Goal: Navigation & Orientation: Understand site structure

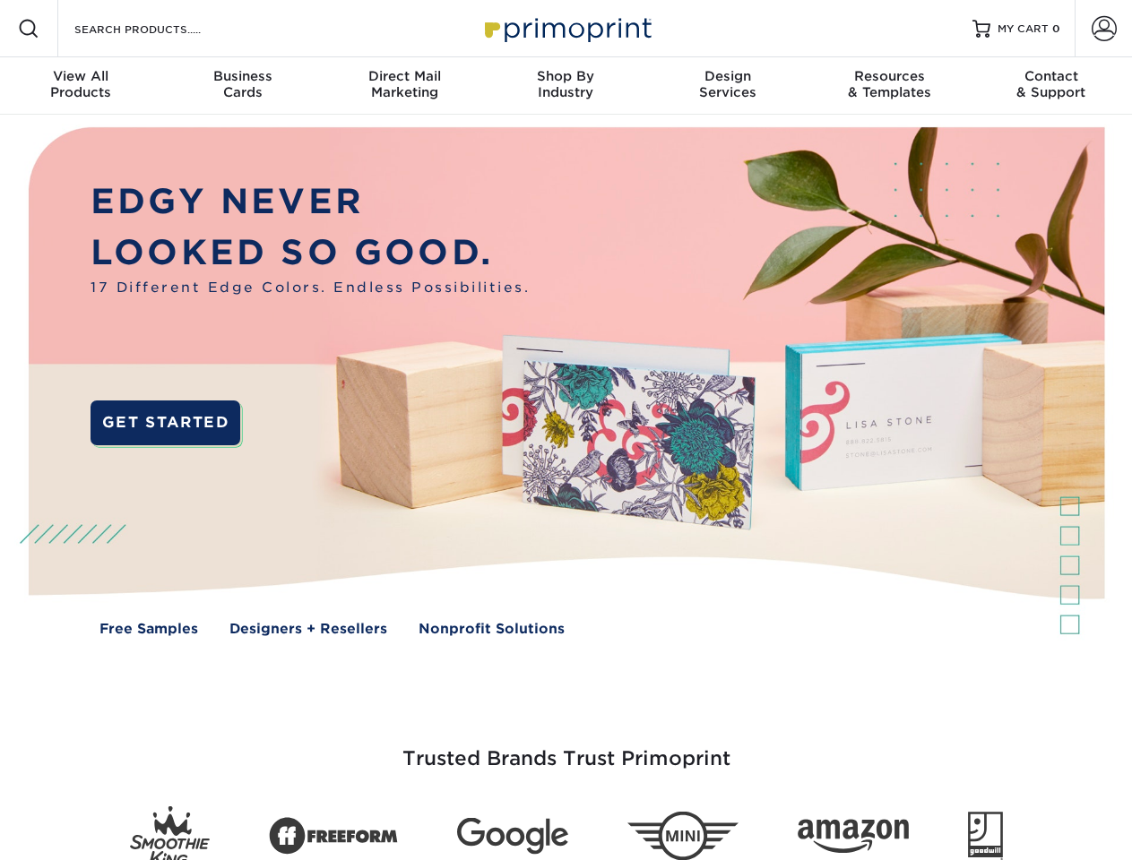
click at [565, 430] on img at bounding box center [565, 395] width 1120 height 560
click at [29, 29] on span at bounding box center [29, 29] width 22 height 22
click at [1103, 29] on span at bounding box center [1103, 28] width 25 height 25
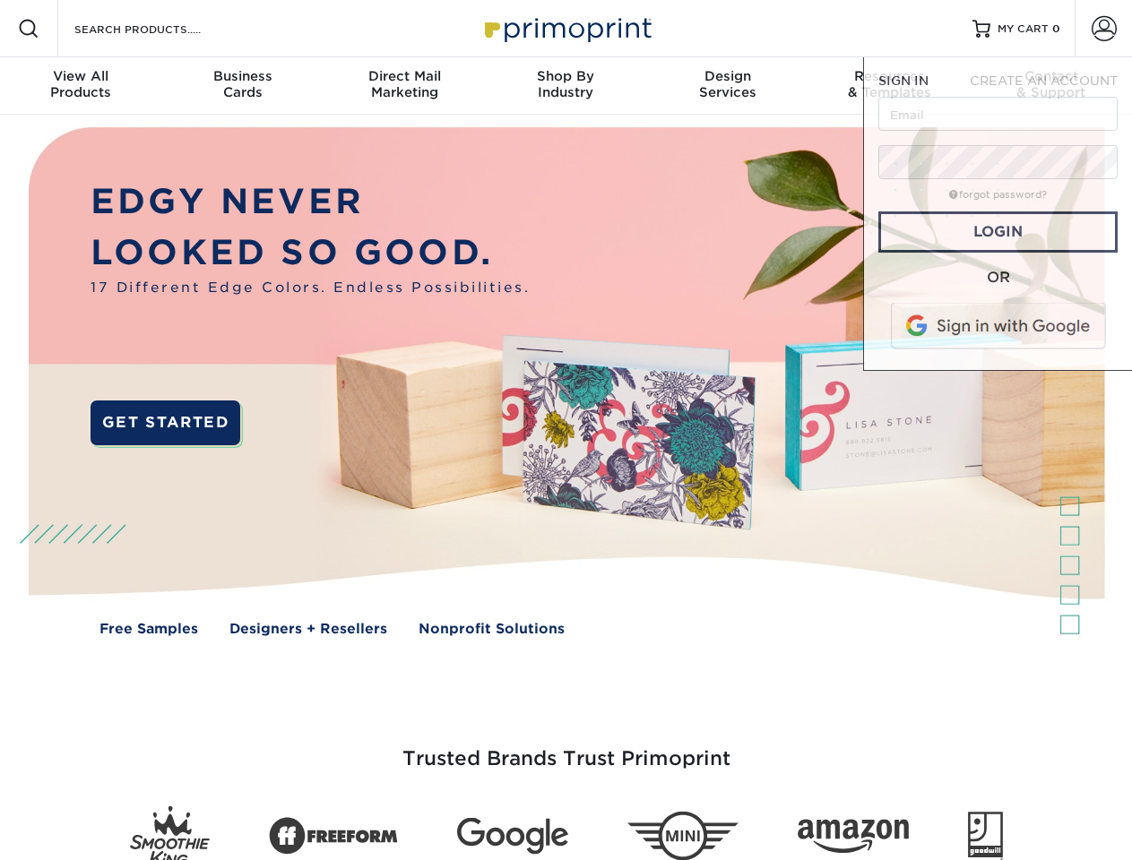
click at [81, 86] on div "View All Products" at bounding box center [80, 84] width 161 height 32
click at [242, 86] on div "Business Cards" at bounding box center [241, 84] width 161 height 32
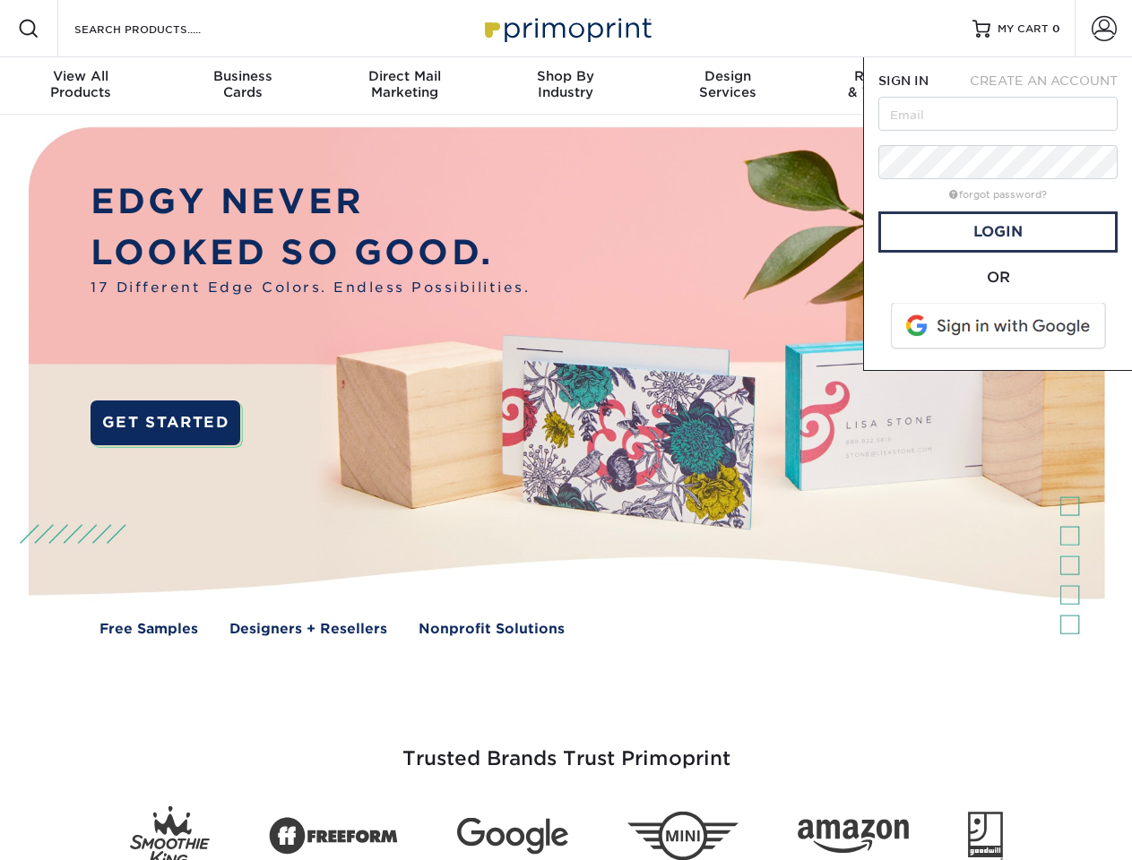
click at [404, 86] on div "Direct Mail Marketing" at bounding box center [403, 84] width 161 height 32
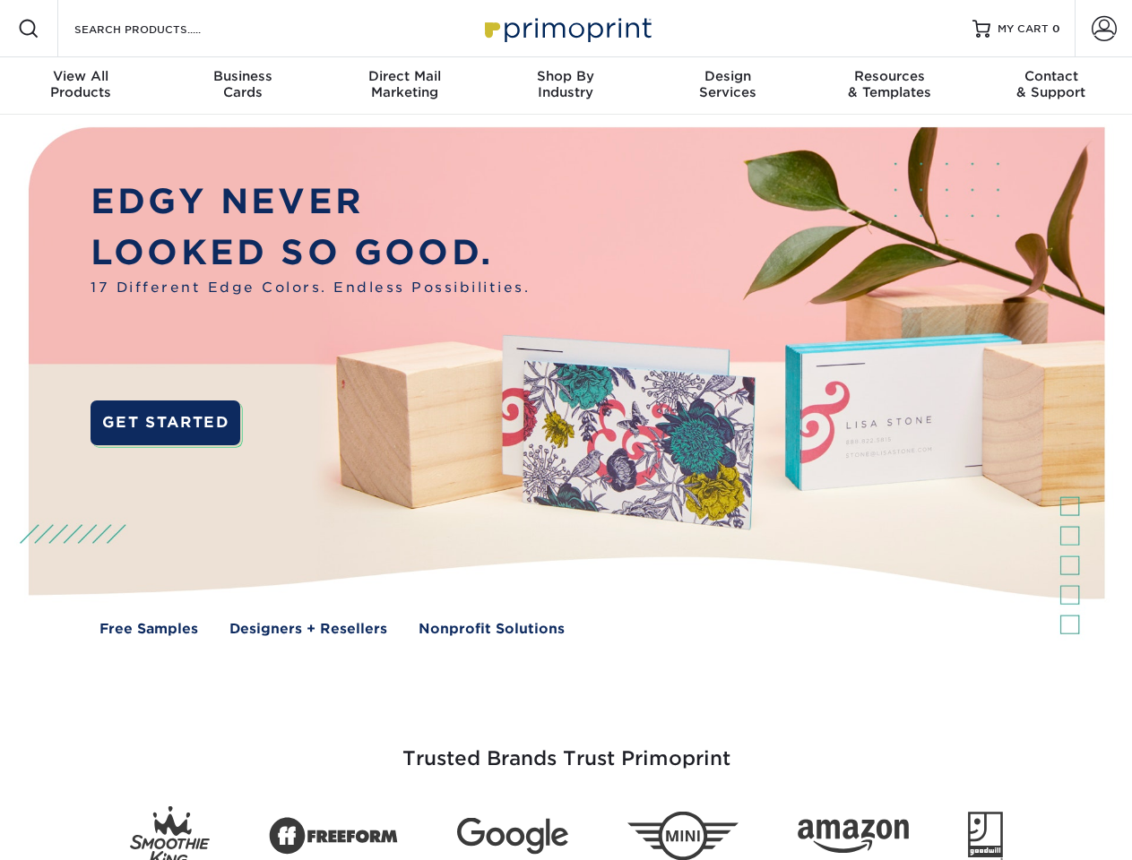
click at [565, 86] on div "Shop By Industry" at bounding box center [565, 84] width 161 height 32
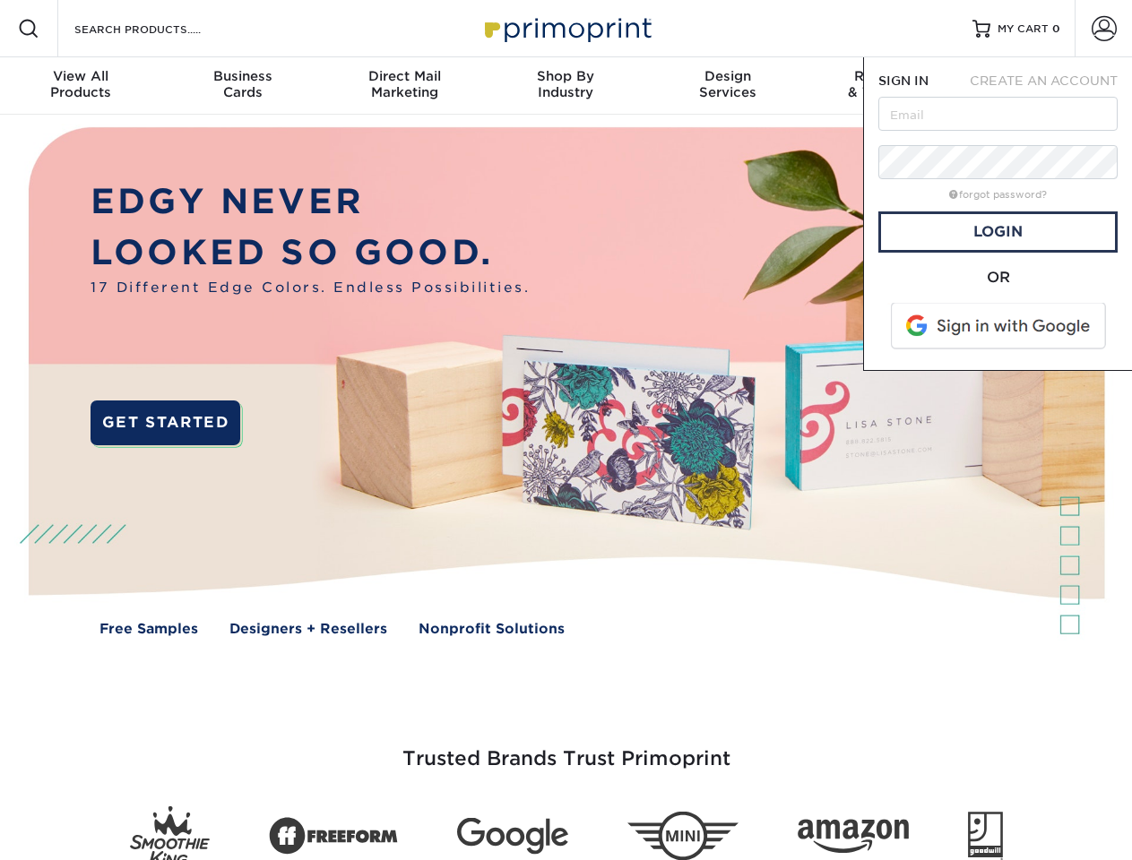
click at [728, 86] on div "Design Services" at bounding box center [727, 84] width 161 height 32
click at [889, 86] on div "Resources & Templates" at bounding box center [888, 84] width 161 height 32
click at [1051, 86] on div "Contact & Support" at bounding box center [1050, 84] width 161 height 32
